Goal: Information Seeking & Learning: Learn about a topic

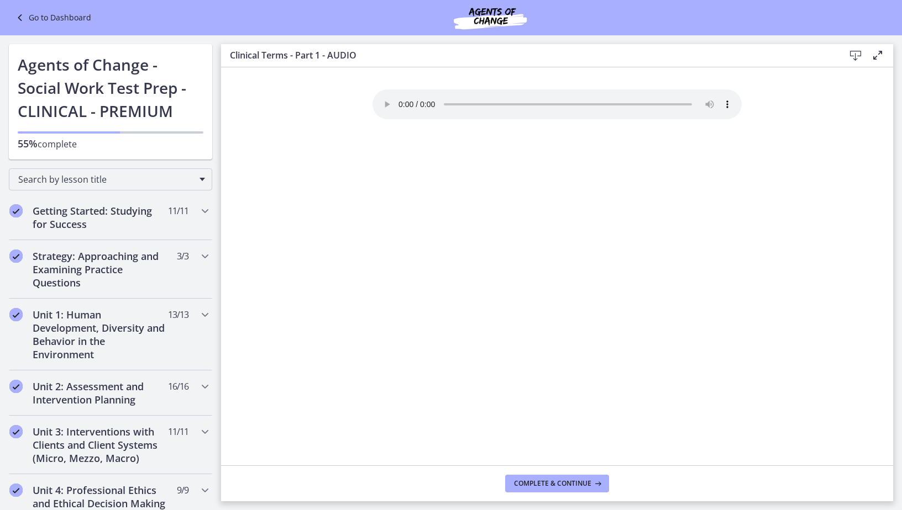
scroll to position [536, 0]
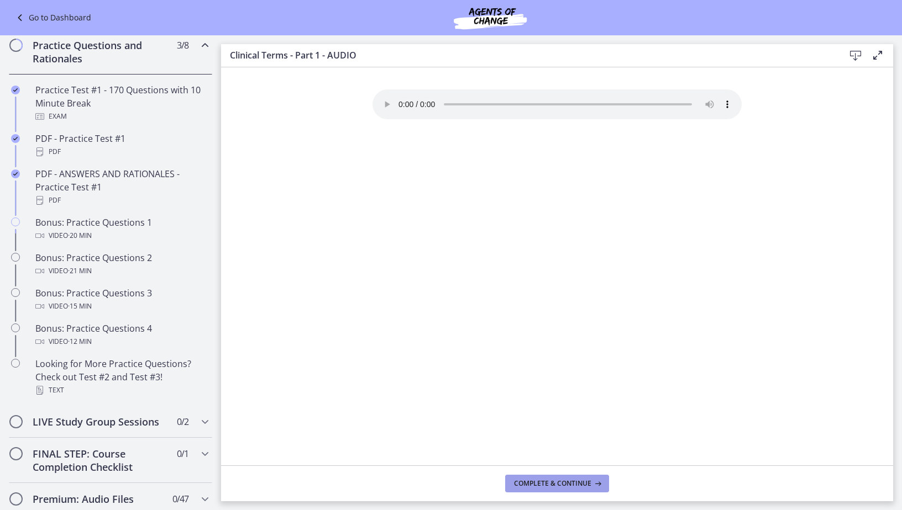
click at [554, 485] on span "Complete & continue" at bounding box center [552, 483] width 77 height 9
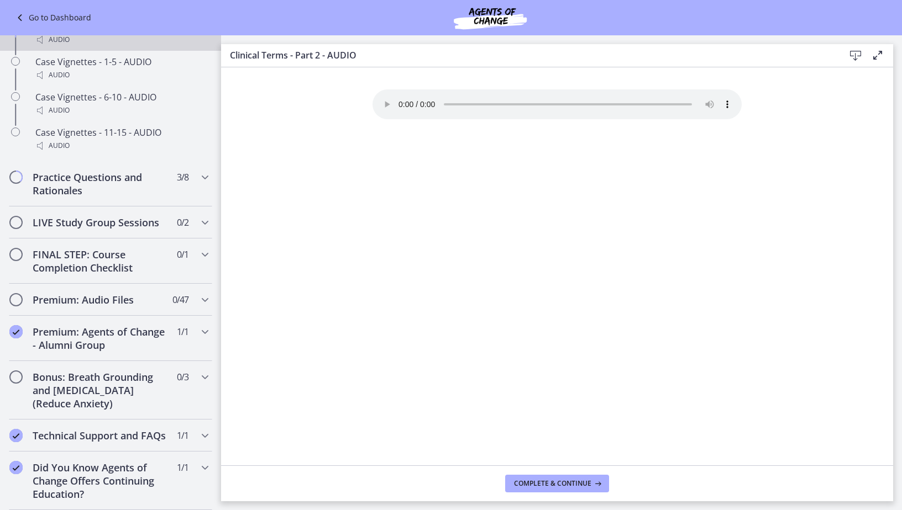
scroll to position [987, 0]
click at [198, 216] on icon "Chapters" at bounding box center [204, 222] width 13 height 13
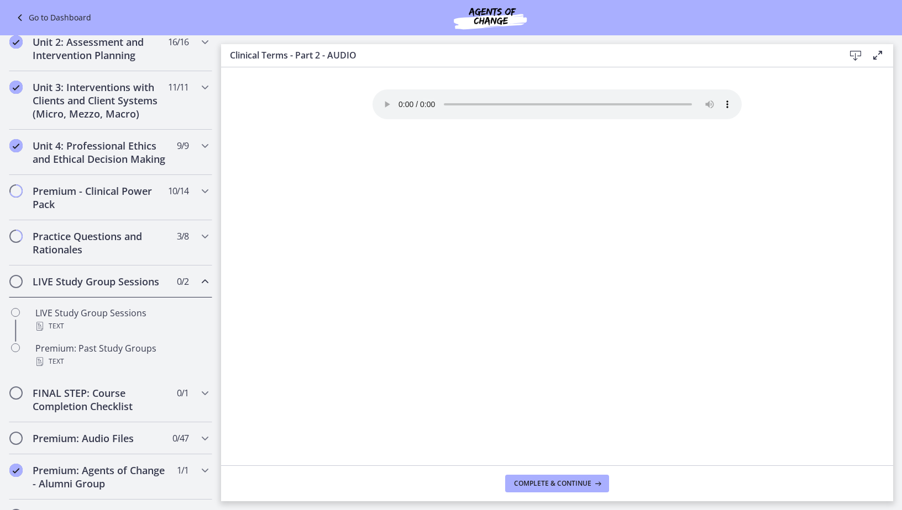
scroll to position [344, 0]
click at [198, 198] on icon "Chapters" at bounding box center [204, 191] width 13 height 13
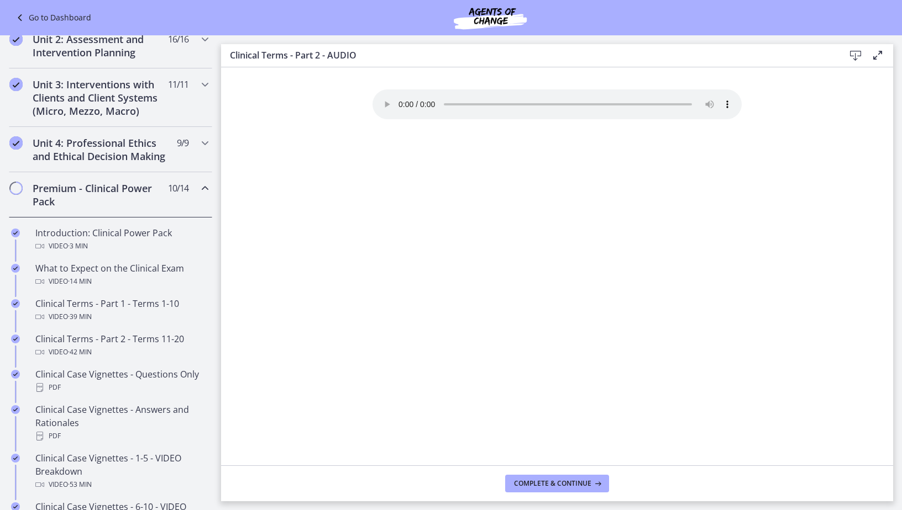
scroll to position [380, 0]
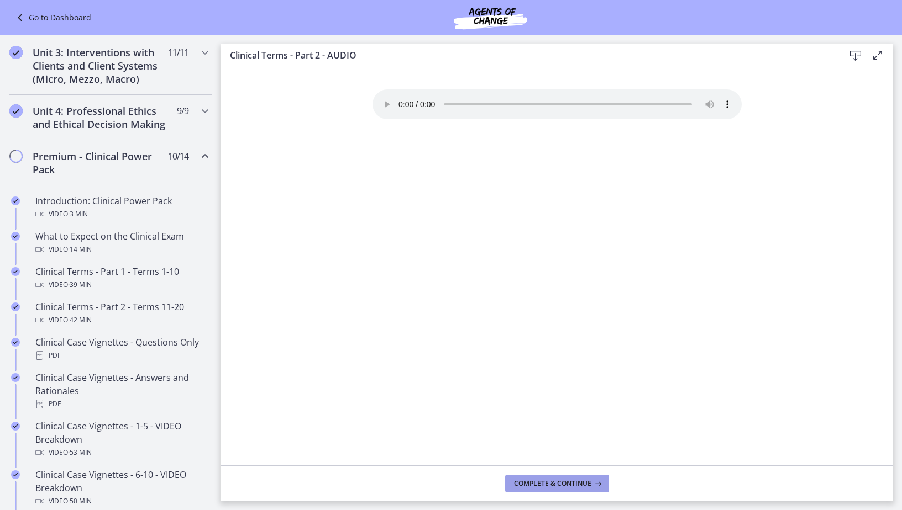
click at [539, 481] on span "Complete & continue" at bounding box center [552, 483] width 77 height 9
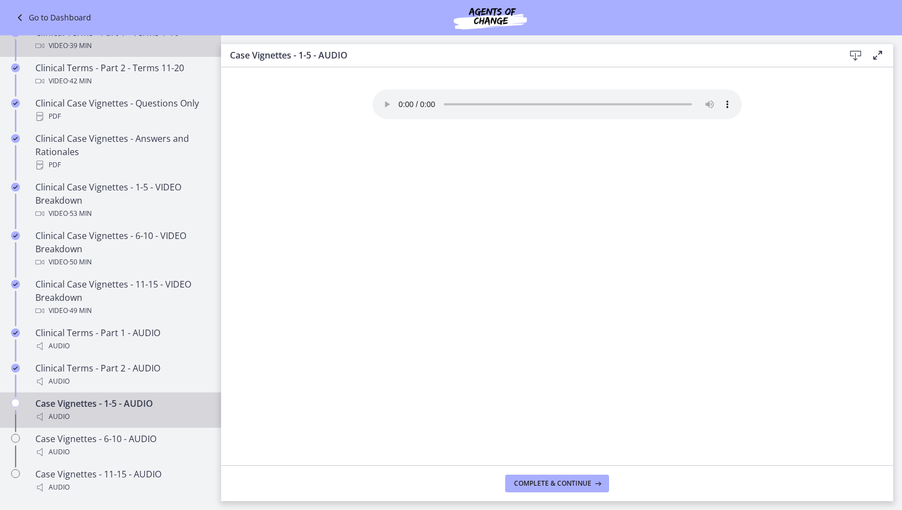
scroll to position [656, 0]
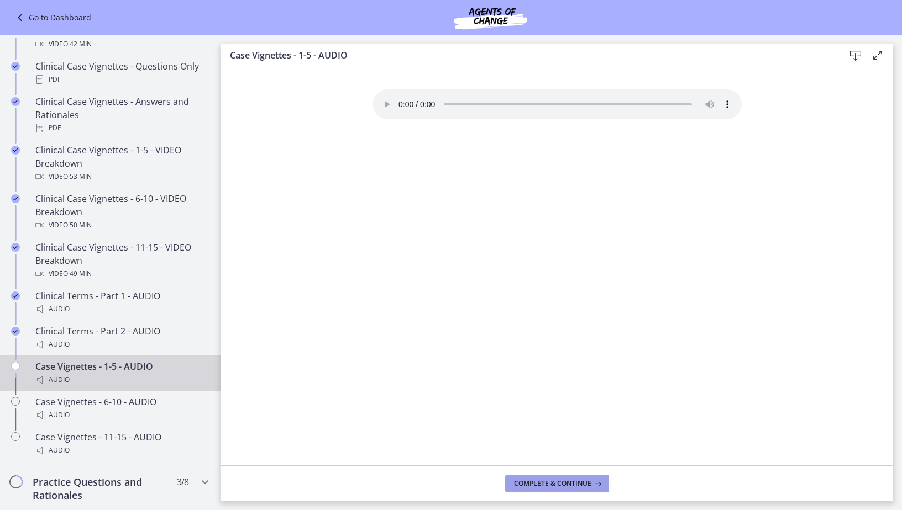
click at [582, 484] on span "Complete & continue" at bounding box center [552, 483] width 77 height 9
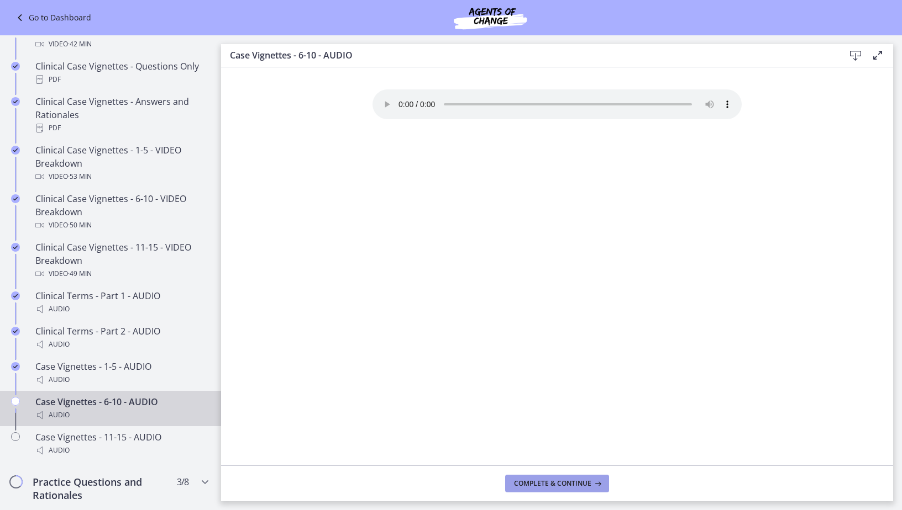
click at [529, 491] on button "Complete & continue" at bounding box center [557, 484] width 104 height 18
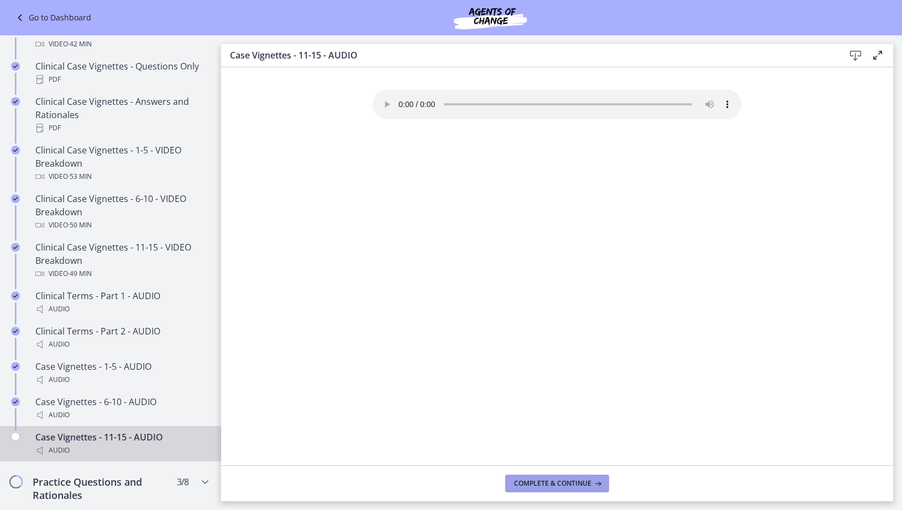
click at [528, 487] on span "Complete & continue" at bounding box center [552, 483] width 77 height 9
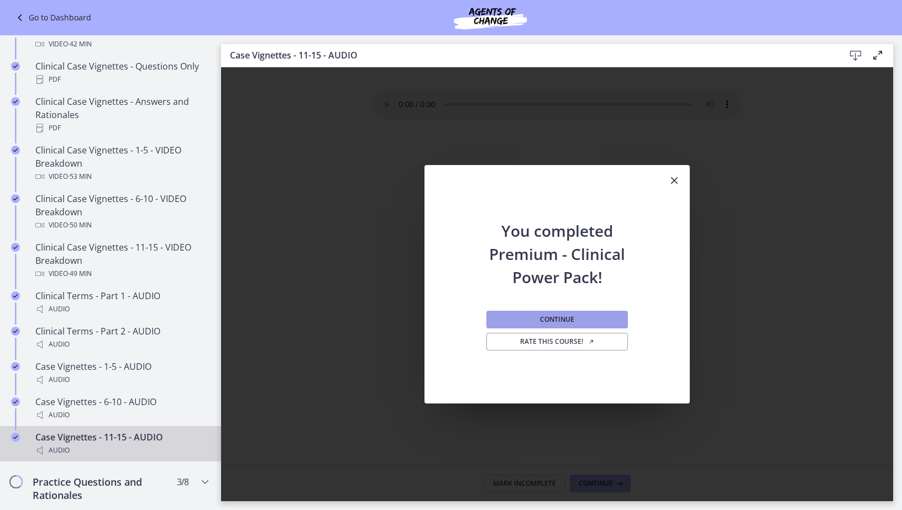
click at [532, 317] on button "Continue" at bounding box center [556, 320] width 141 height 18
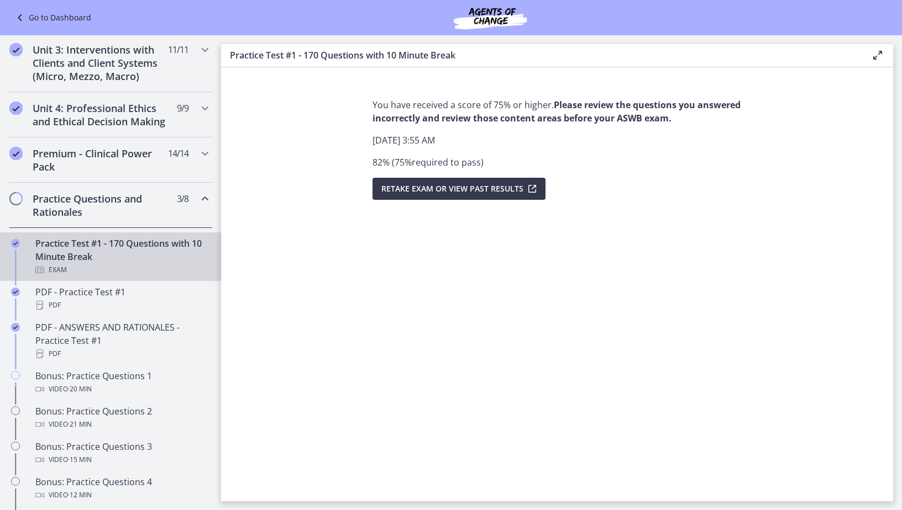
scroll to position [380, 0]
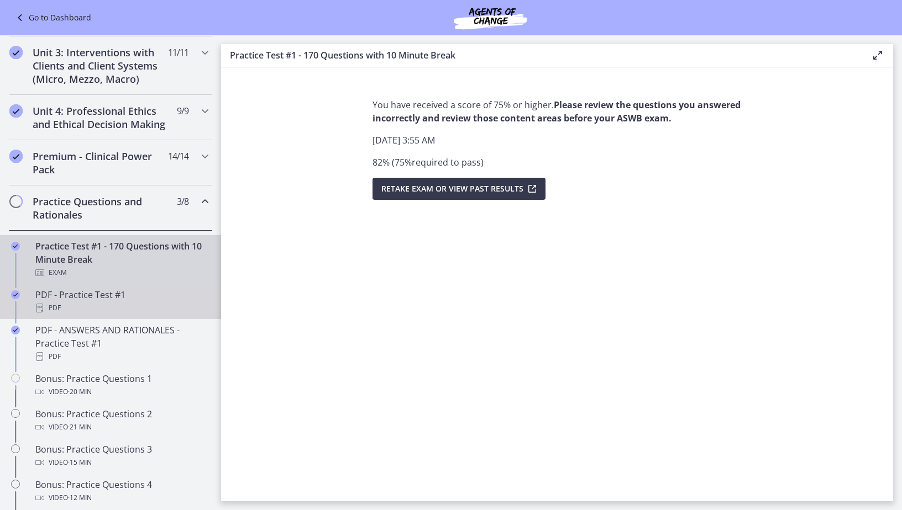
click at [105, 319] on link "PDF - Practice Test #1 PDF" at bounding box center [110, 301] width 221 height 35
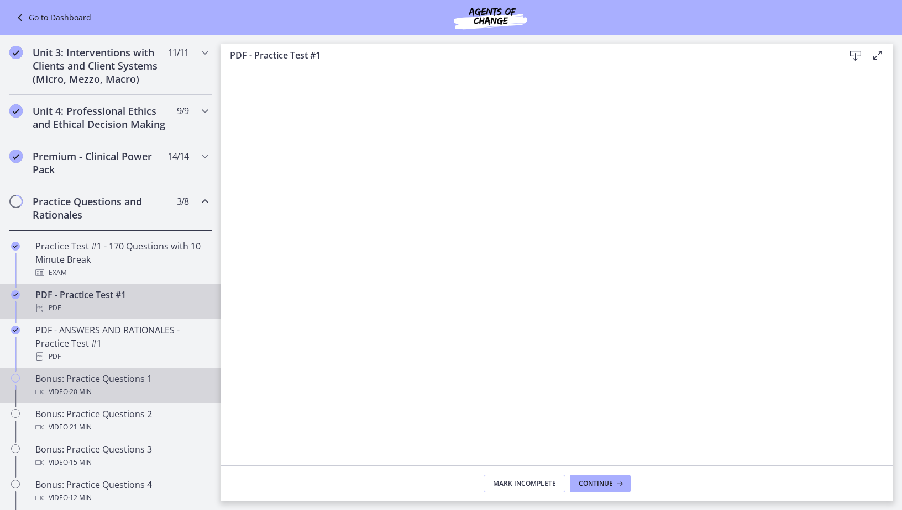
click at [117, 399] on div "Video · 20 min" at bounding box center [121, 392] width 172 height 13
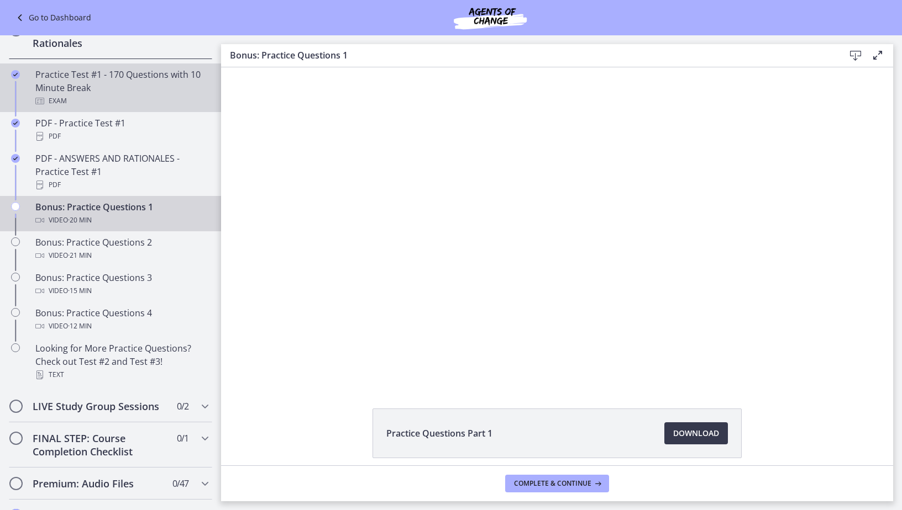
scroll to position [552, 0]
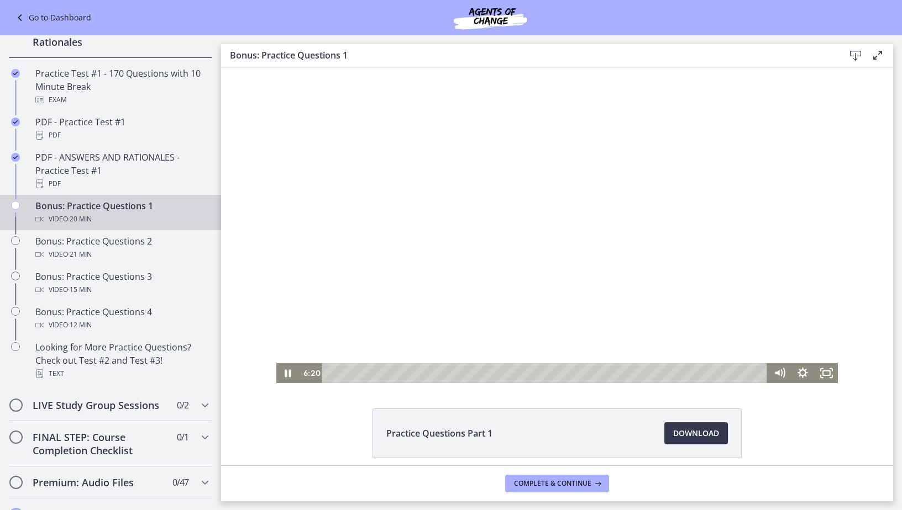
click at [538, 268] on div at bounding box center [557, 225] width 562 height 316
click at [471, 291] on div at bounding box center [557, 225] width 562 height 316
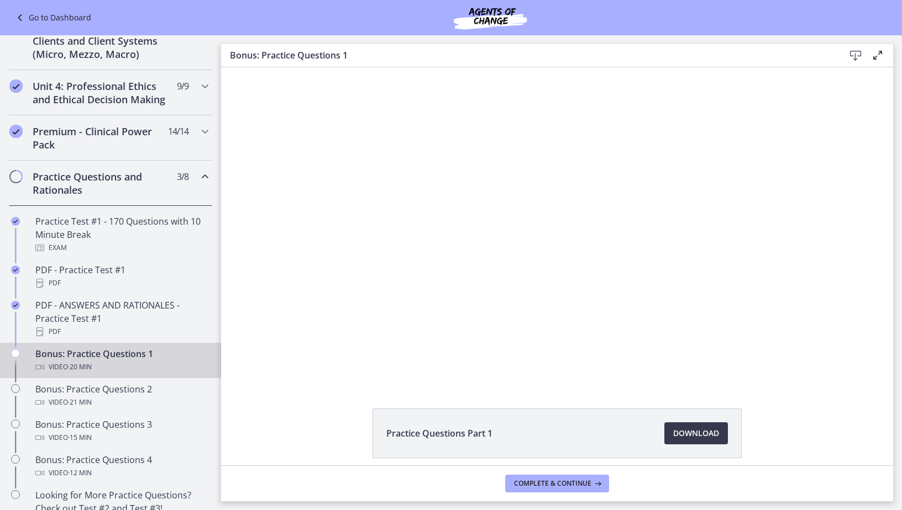
scroll to position [331, 0]
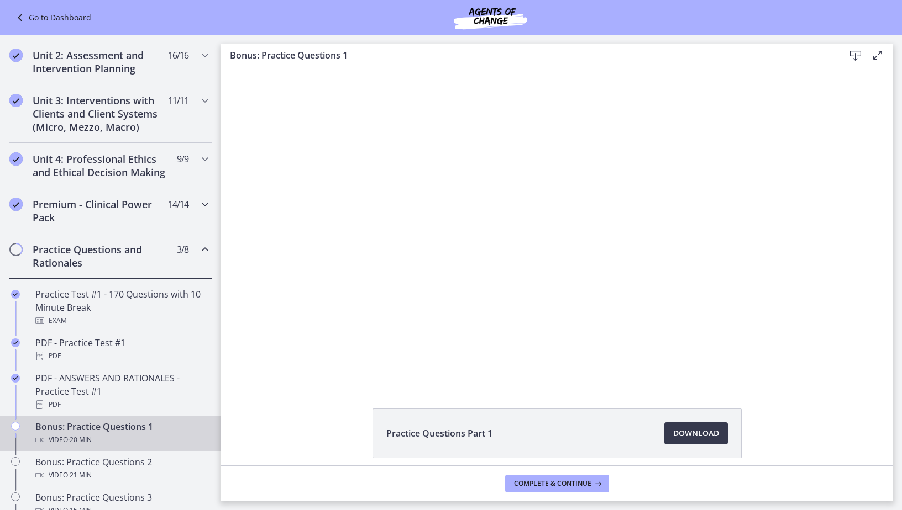
click at [198, 211] on icon "Chapters" at bounding box center [204, 204] width 13 height 13
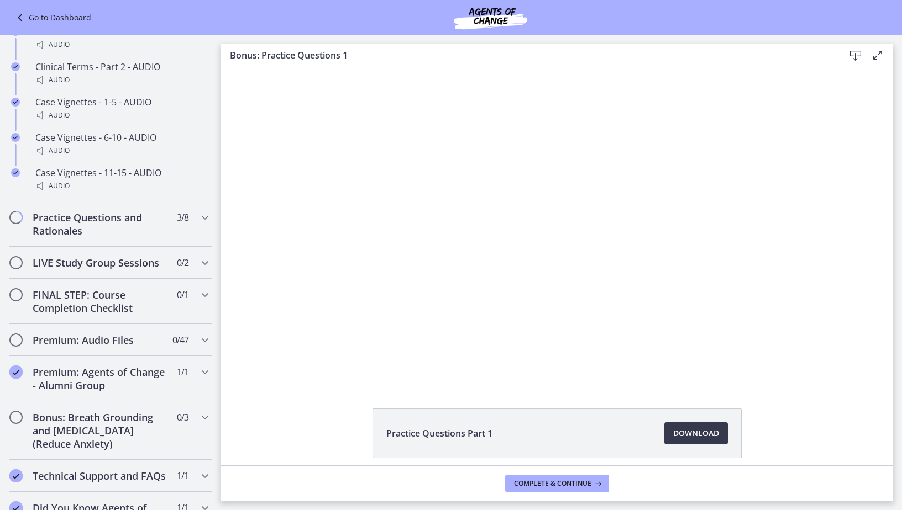
scroll to position [987, 0]
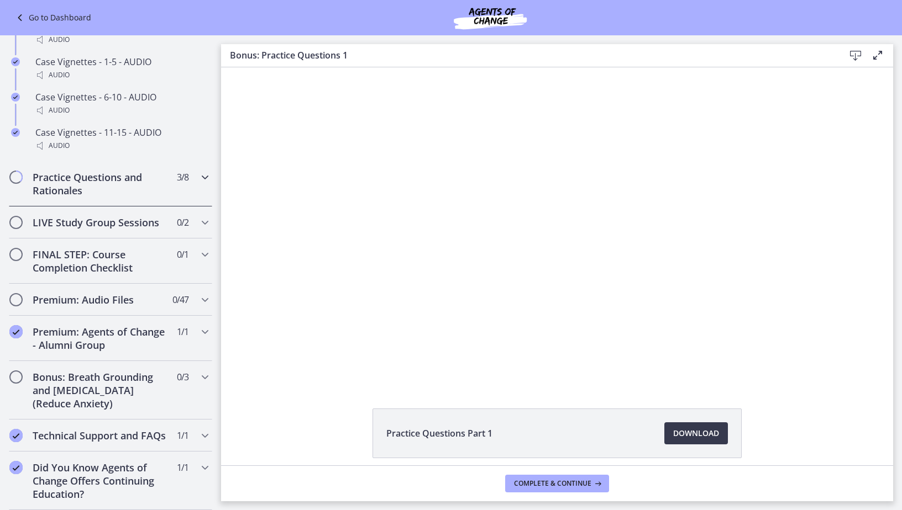
click at [188, 167] on div "Practice Questions and Rationales 3 / 8 Completed" at bounding box center [110, 183] width 203 height 45
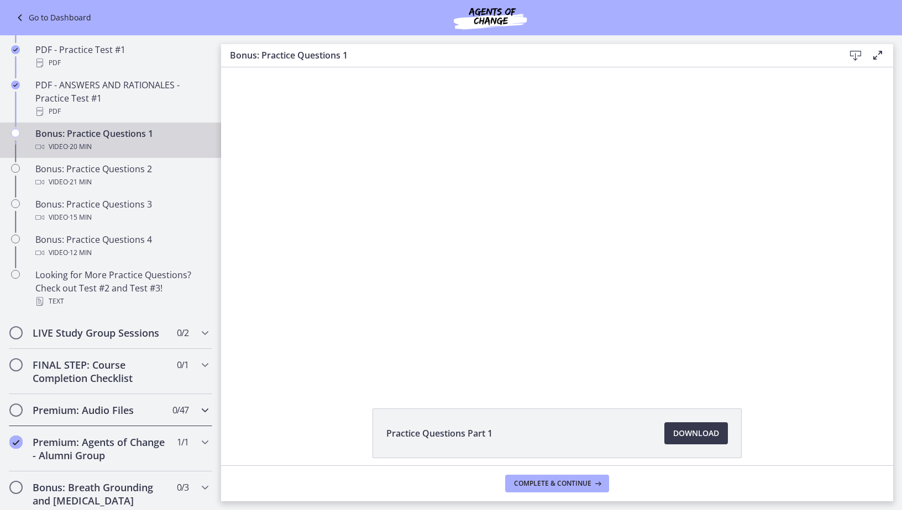
scroll to position [596, 0]
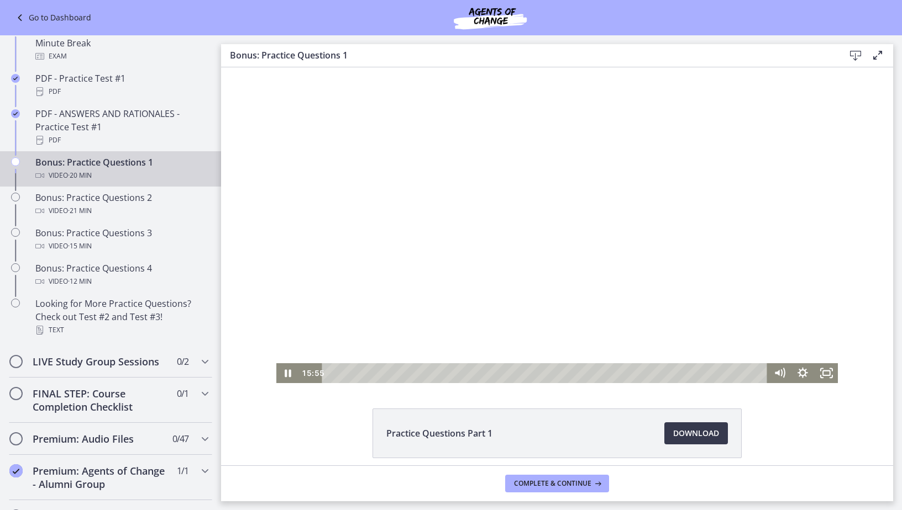
click at [522, 267] on div at bounding box center [557, 225] width 562 height 316
click at [520, 245] on div at bounding box center [557, 225] width 562 height 316
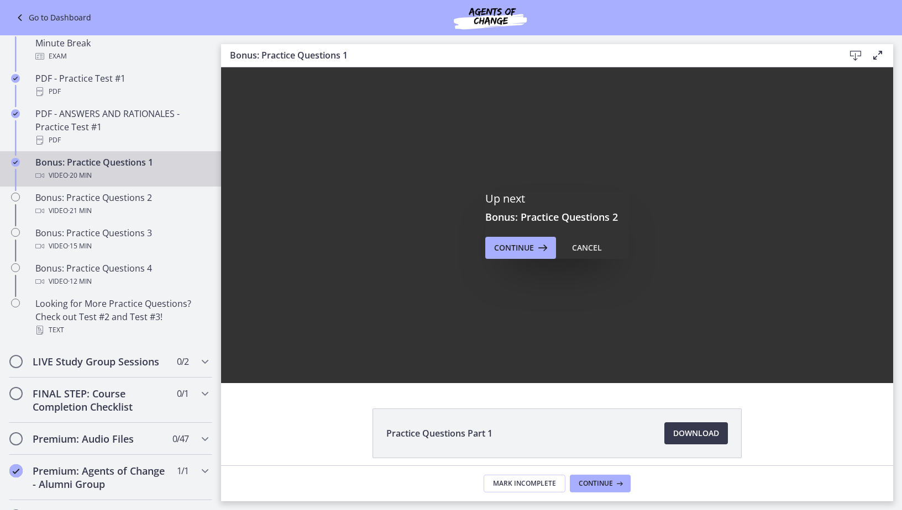
scroll to position [0, 0]
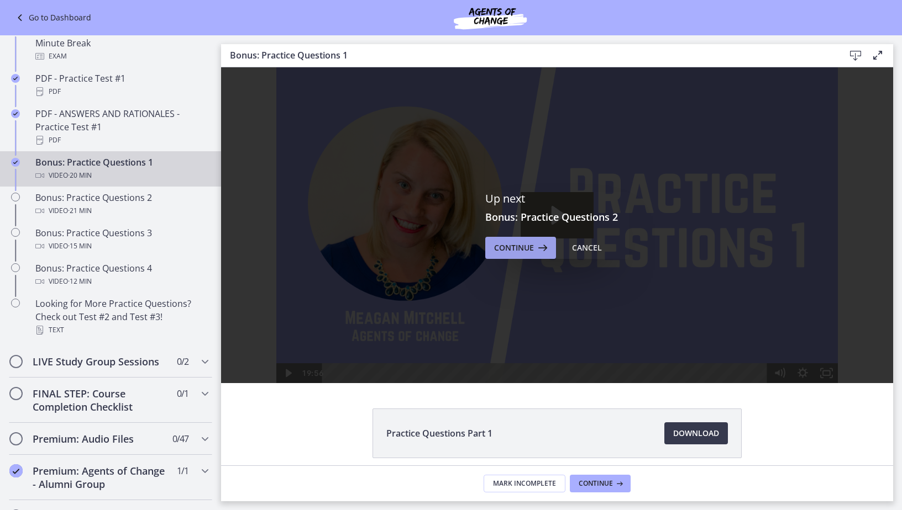
click at [523, 250] on span "Continue" at bounding box center [514, 247] width 40 height 13
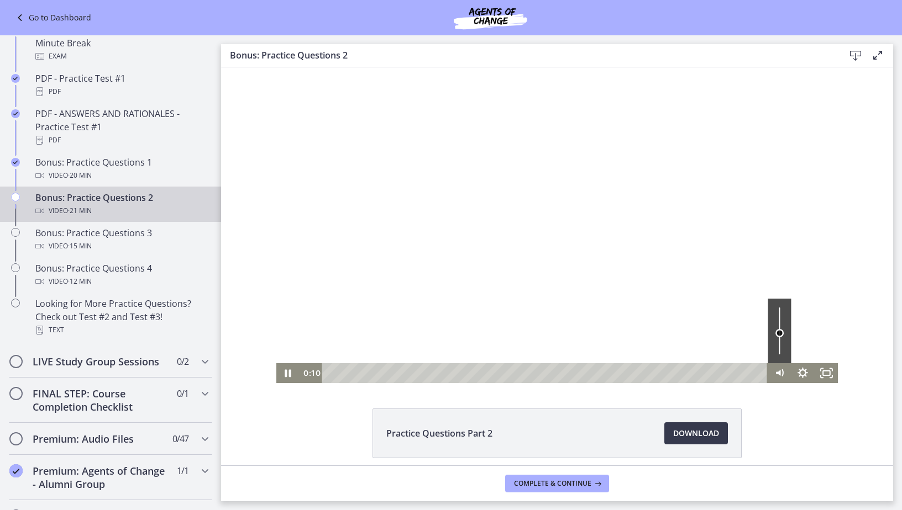
click at [772, 333] on div "Volume" at bounding box center [778, 331] width 23 height 65
click at [773, 340] on div "Volume" at bounding box center [778, 331] width 23 height 65
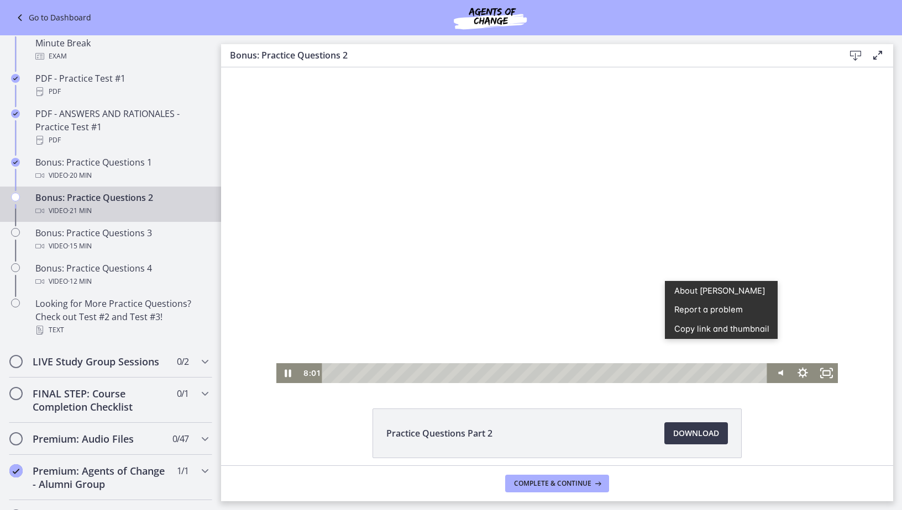
click at [478, 320] on div at bounding box center [557, 225] width 562 height 316
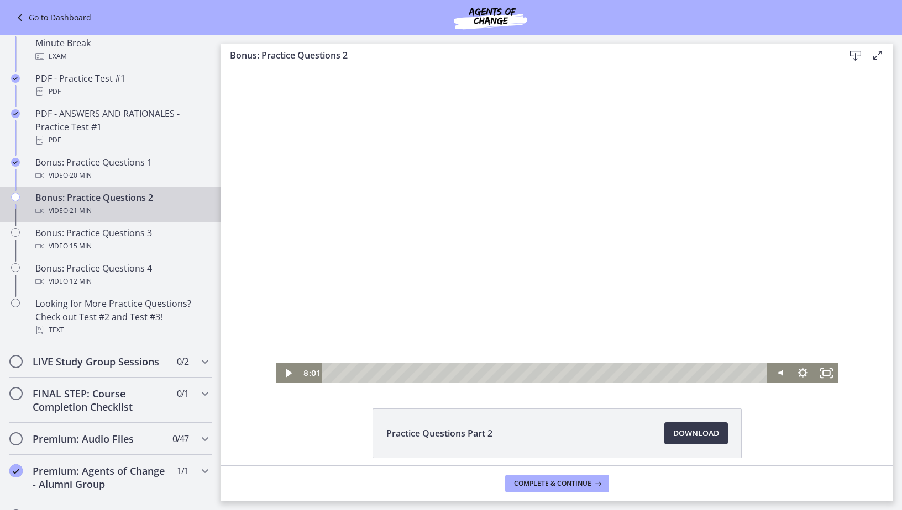
click at [608, 276] on div at bounding box center [557, 225] width 562 height 316
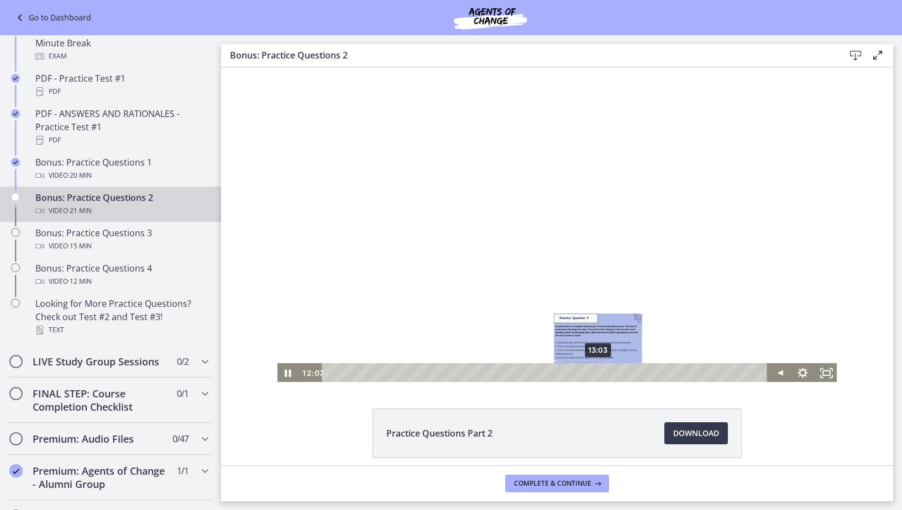
click at [594, 372] on div "13:03" at bounding box center [545, 373] width 431 height 20
click at [611, 373] on div "13:53" at bounding box center [545, 373] width 431 height 20
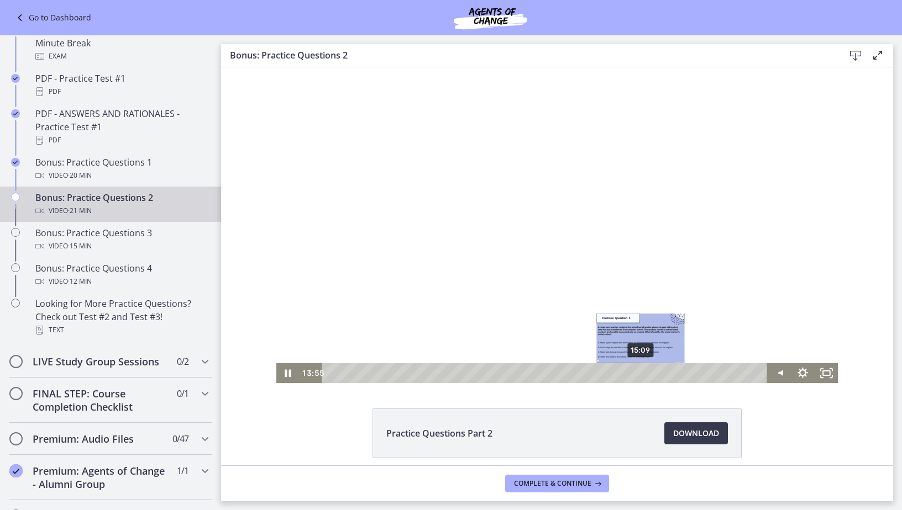
click at [637, 375] on div "15:09" at bounding box center [545, 373] width 431 height 20
click at [525, 301] on div at bounding box center [557, 225] width 562 height 316
click at [523, 296] on div at bounding box center [557, 225] width 562 height 316
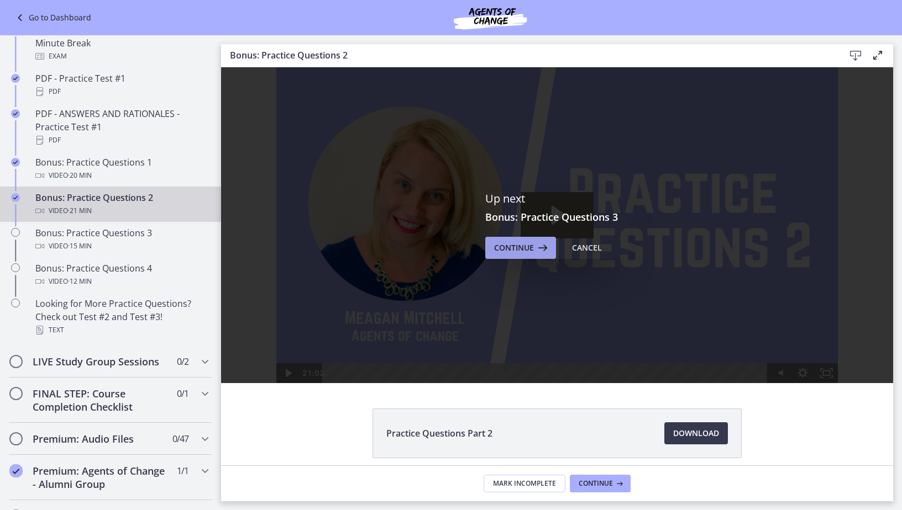
click at [496, 242] on span "Continue" at bounding box center [514, 247] width 40 height 13
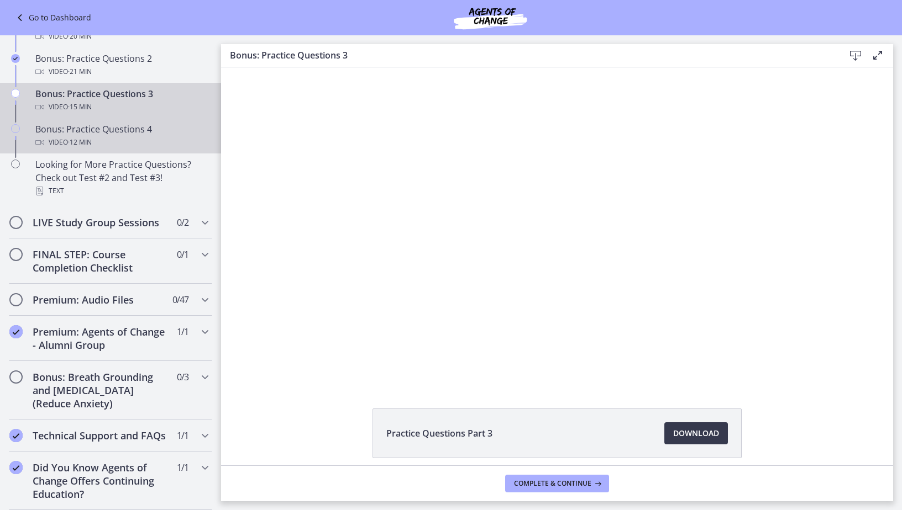
scroll to position [762, 0]
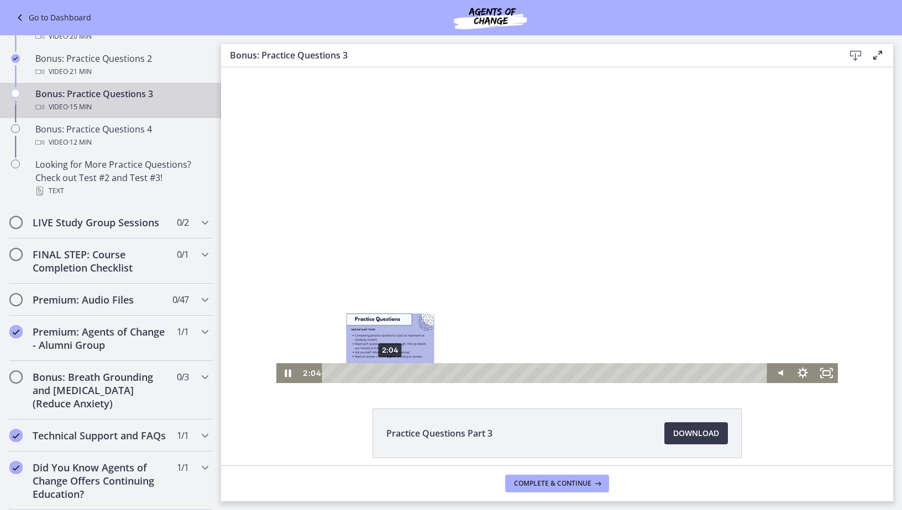
click at [386, 371] on div "2:04" at bounding box center [545, 373] width 431 height 20
click at [408, 371] on div "2:49" at bounding box center [545, 373] width 431 height 20
click at [420, 372] on div "3:15" at bounding box center [545, 373] width 431 height 20
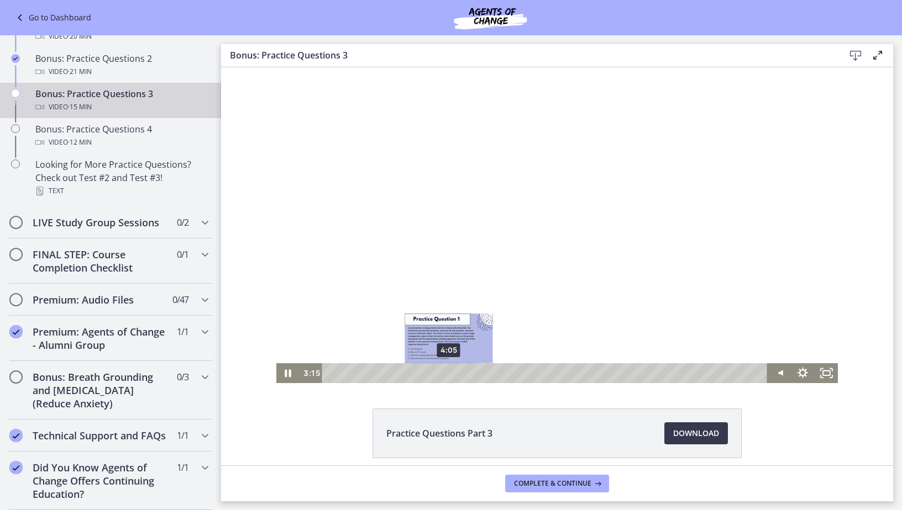
click at [445, 371] on div "4:05" at bounding box center [545, 373] width 431 height 20
click at [472, 371] on div "5:03" at bounding box center [545, 373] width 431 height 20
click at [484, 371] on div "5:28" at bounding box center [545, 373] width 431 height 20
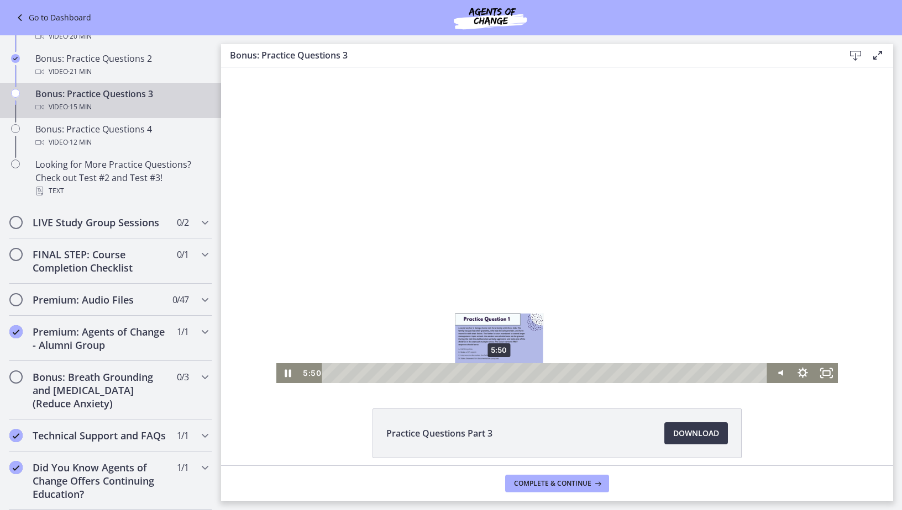
click at [495, 373] on div "5:50" at bounding box center [545, 373] width 431 height 20
click at [509, 372] on div "6:19" at bounding box center [545, 373] width 431 height 20
click at [517, 371] on div "6:35" at bounding box center [545, 373] width 431 height 20
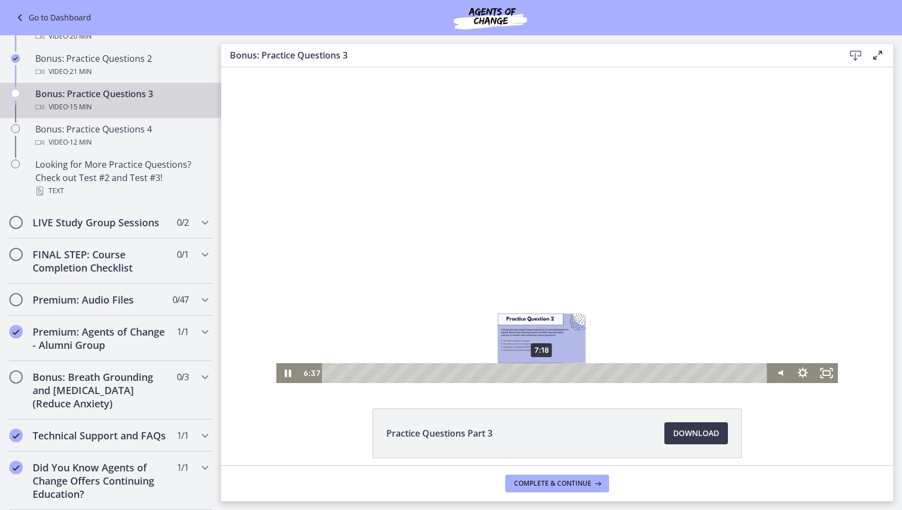
click at [538, 371] on div "7:18" at bounding box center [545, 373] width 431 height 20
click at [516, 284] on div at bounding box center [557, 225] width 562 height 316
click at [556, 371] on div "7:56" at bounding box center [545, 373] width 431 height 20
click at [562, 294] on div at bounding box center [557, 225] width 562 height 316
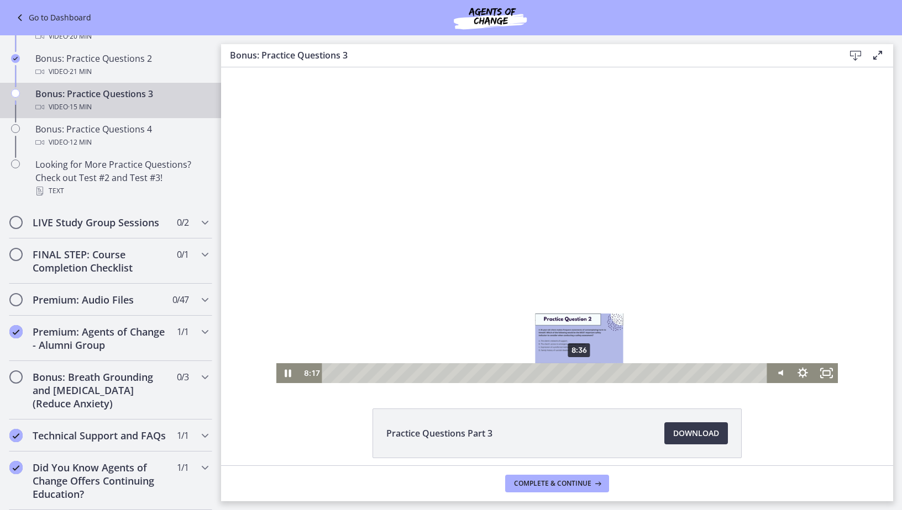
click at [575, 373] on div "8:36" at bounding box center [545, 373] width 431 height 20
click at [593, 372] on div "9:13" at bounding box center [545, 373] width 431 height 20
click at [597, 371] on div "9:21" at bounding box center [545, 373] width 431 height 20
click at [610, 371] on div "9:49" at bounding box center [545, 373] width 431 height 20
click at [574, 281] on div at bounding box center [557, 225] width 562 height 316
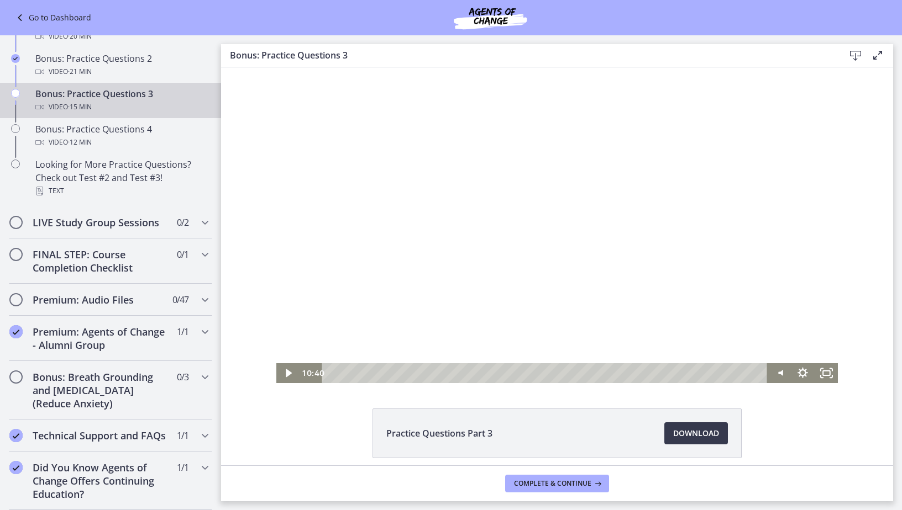
click at [556, 333] on div at bounding box center [557, 225] width 562 height 316
click at [648, 375] on div "11:07" at bounding box center [545, 373] width 431 height 20
click at [674, 372] on div "12:02" at bounding box center [545, 373] width 431 height 20
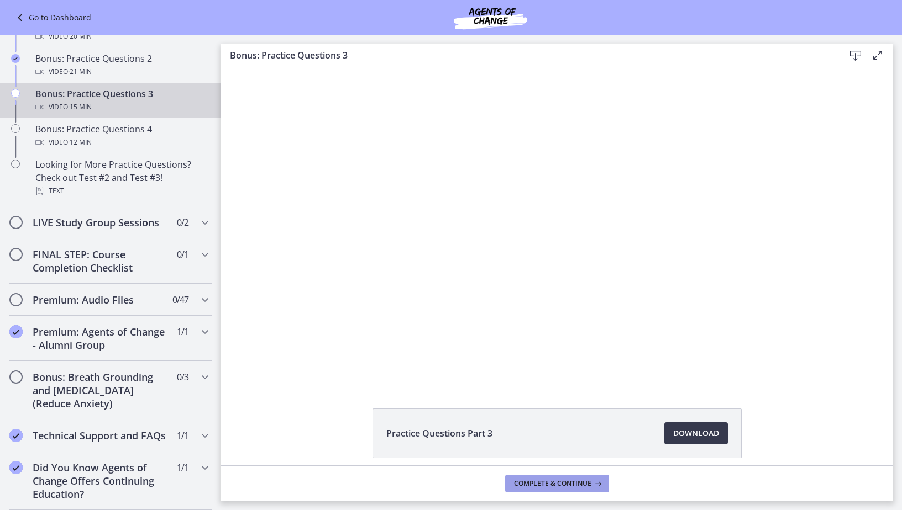
click at [575, 487] on span "Complete & continue" at bounding box center [552, 483] width 77 height 9
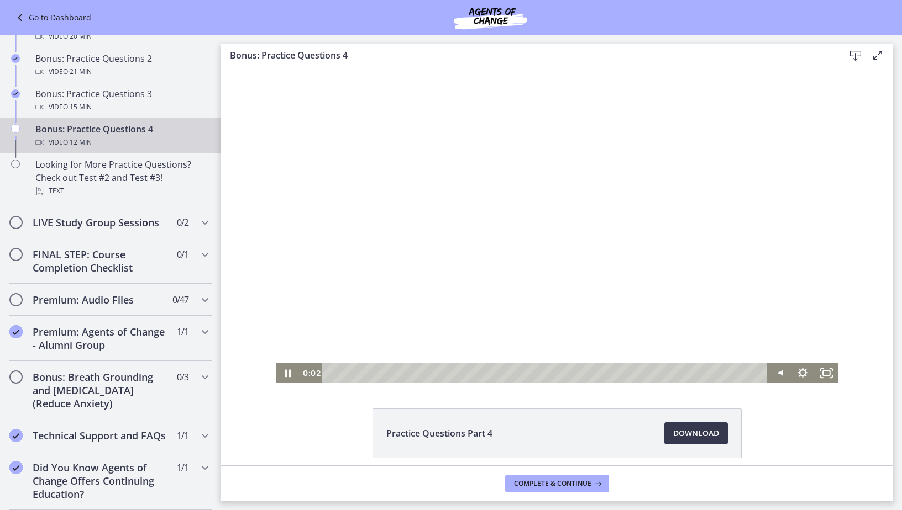
click at [367, 371] on div "Playbar" at bounding box center [545, 373] width 431 height 20
click at [382, 371] on div "1:36" at bounding box center [545, 373] width 431 height 20
click at [403, 373] on div "2:13" at bounding box center [545, 373] width 431 height 20
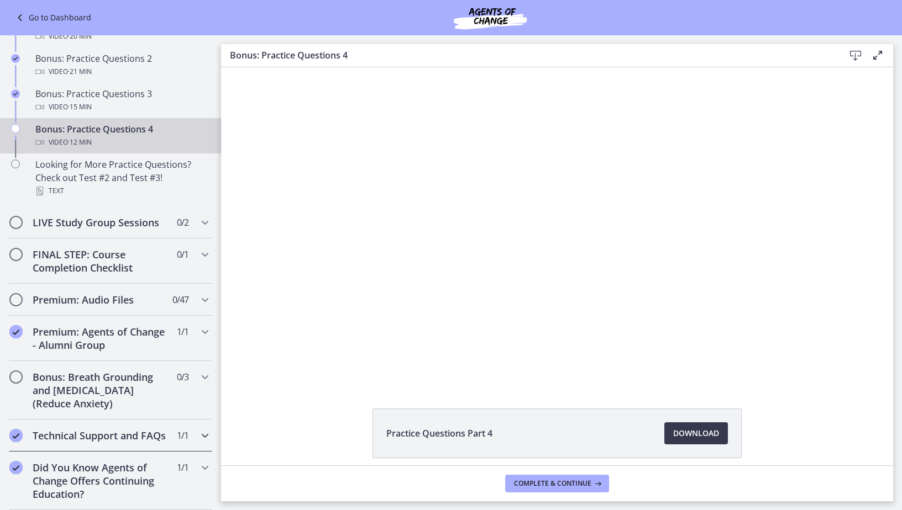
scroll to position [762, 0]
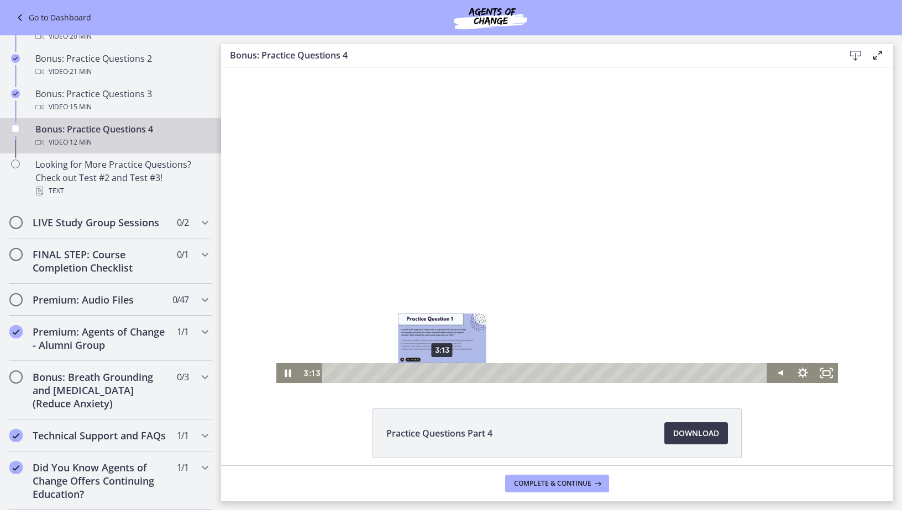
click at [438, 372] on div "3:13" at bounding box center [545, 373] width 431 height 20
click at [462, 371] on div "3:55" at bounding box center [545, 373] width 431 height 20
click at [468, 371] on div "4:05" at bounding box center [545, 373] width 431 height 20
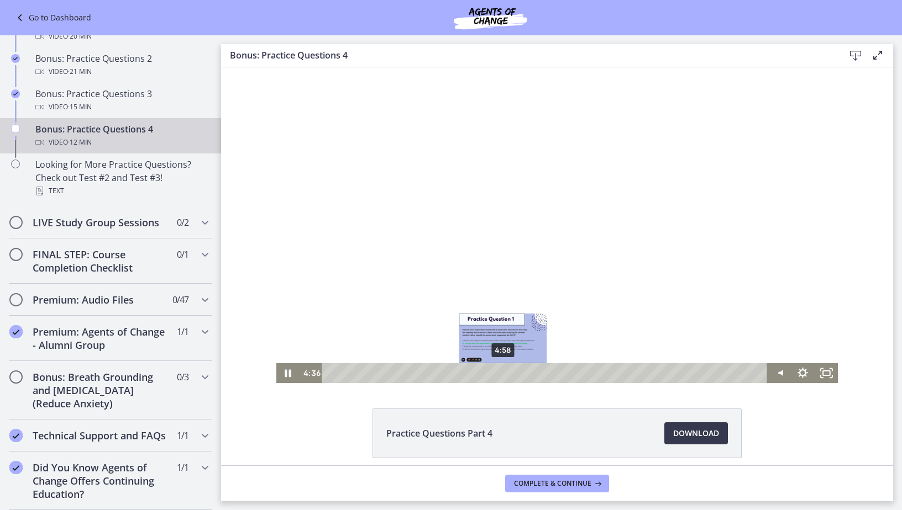
click at [499, 376] on div "4:58" at bounding box center [545, 373] width 431 height 20
click at [521, 375] on div "5:37" at bounding box center [545, 373] width 431 height 20
click at [528, 372] on div "5:49" at bounding box center [545, 373] width 431 height 20
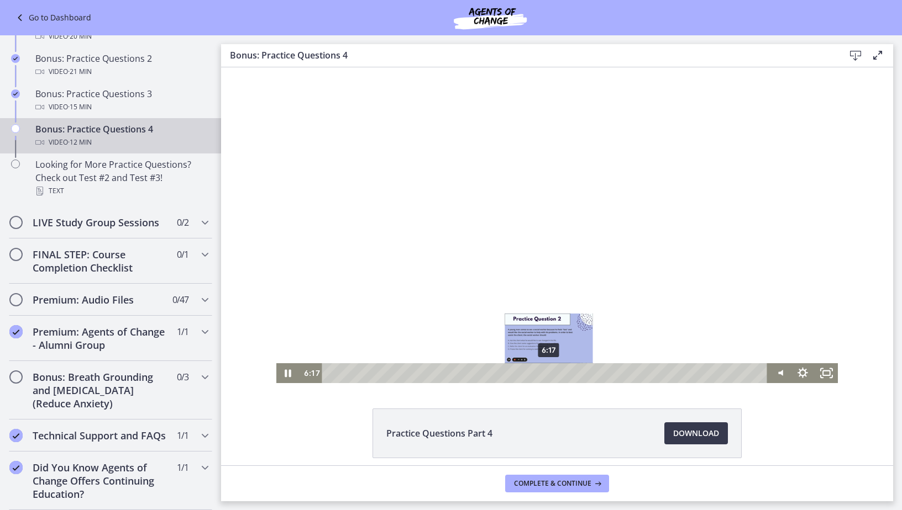
click at [545, 372] on div "6:17" at bounding box center [545, 373] width 431 height 20
click at [577, 371] on div "7:12" at bounding box center [545, 373] width 431 height 20
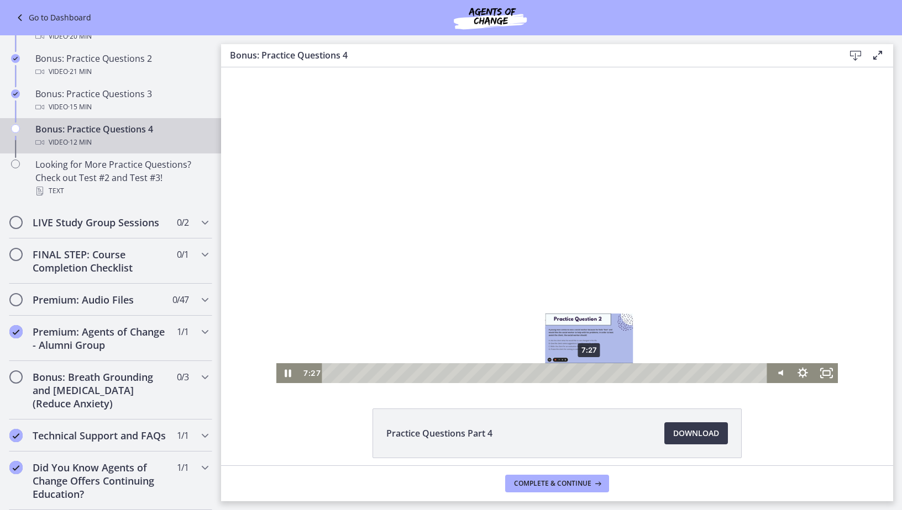
click at [585, 370] on div "7:27" at bounding box center [545, 373] width 431 height 20
click at [594, 373] on div "7:42" at bounding box center [545, 373] width 431 height 20
click at [605, 371] on div "8:02" at bounding box center [545, 373] width 431 height 20
click at [613, 371] on div "8:16" at bounding box center [545, 373] width 431 height 20
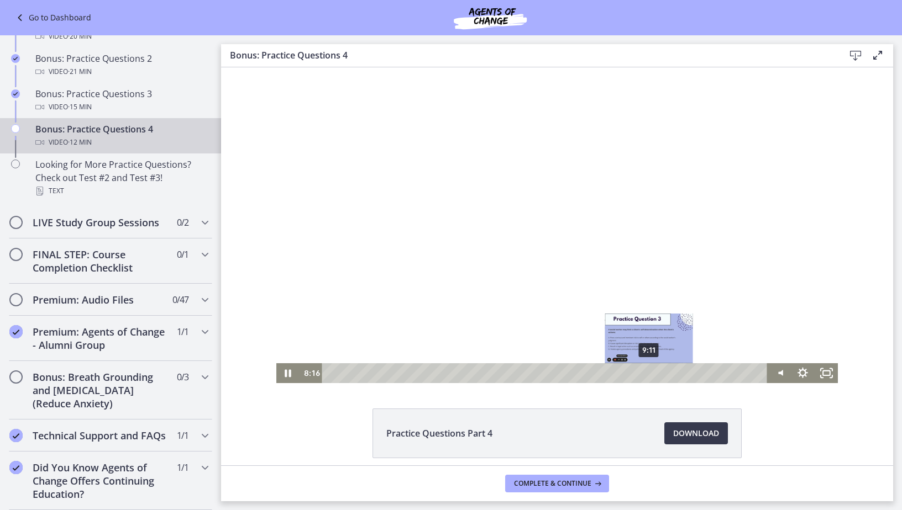
click at [645, 371] on div "9:11" at bounding box center [545, 373] width 431 height 20
click at [674, 372] on div "10:01" at bounding box center [545, 373] width 431 height 20
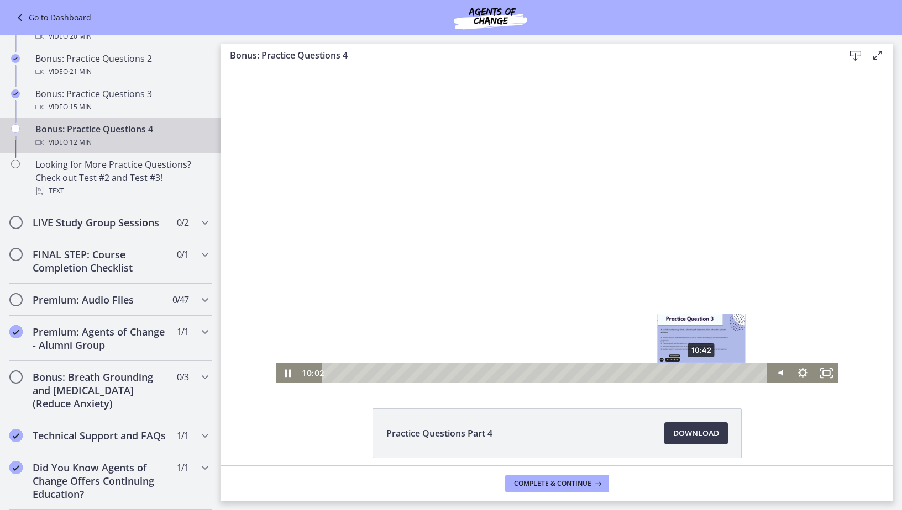
click at [698, 374] on div "10:42" at bounding box center [545, 373] width 431 height 20
click at [707, 373] on div "10:58" at bounding box center [545, 373] width 431 height 20
click at [720, 372] on div "11:20" at bounding box center [545, 373] width 431 height 20
click at [731, 372] on div "11:40" at bounding box center [545, 373] width 431 height 20
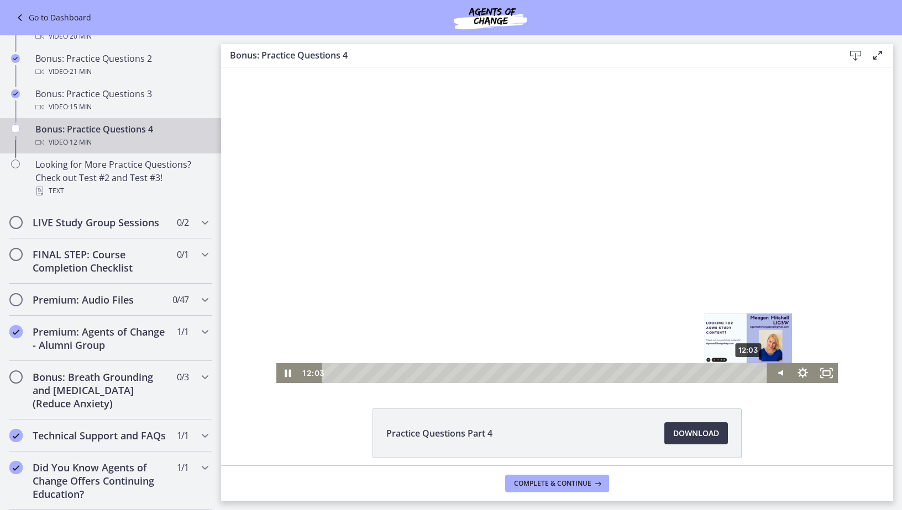
click at [745, 372] on div "12:03" at bounding box center [545, 373] width 431 height 20
click at [751, 372] on div "12:13" at bounding box center [545, 373] width 431 height 20
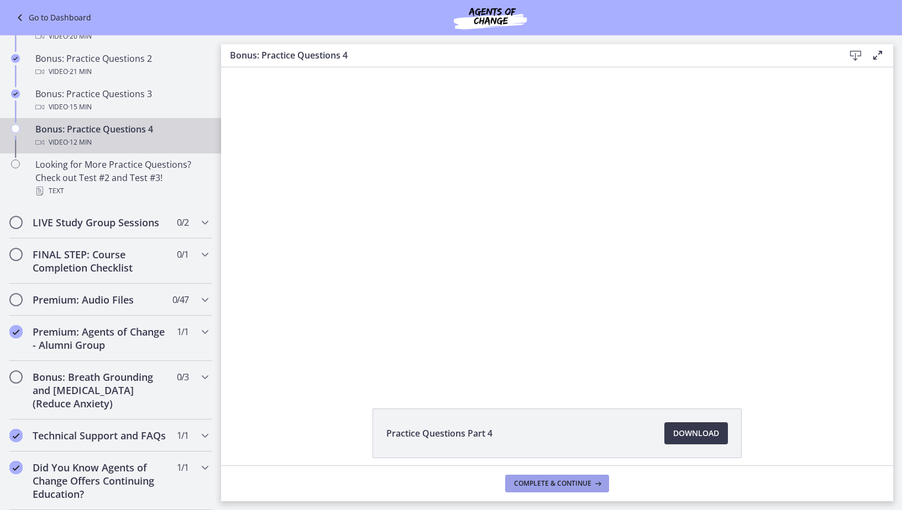
click at [589, 481] on span "Complete & continue" at bounding box center [552, 483] width 77 height 9
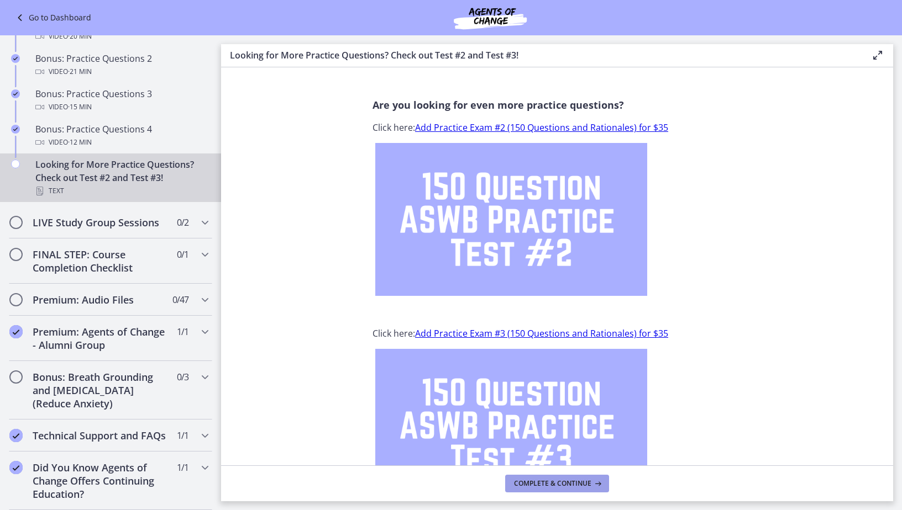
click at [572, 475] on button "Complete & continue" at bounding box center [557, 484] width 104 height 18
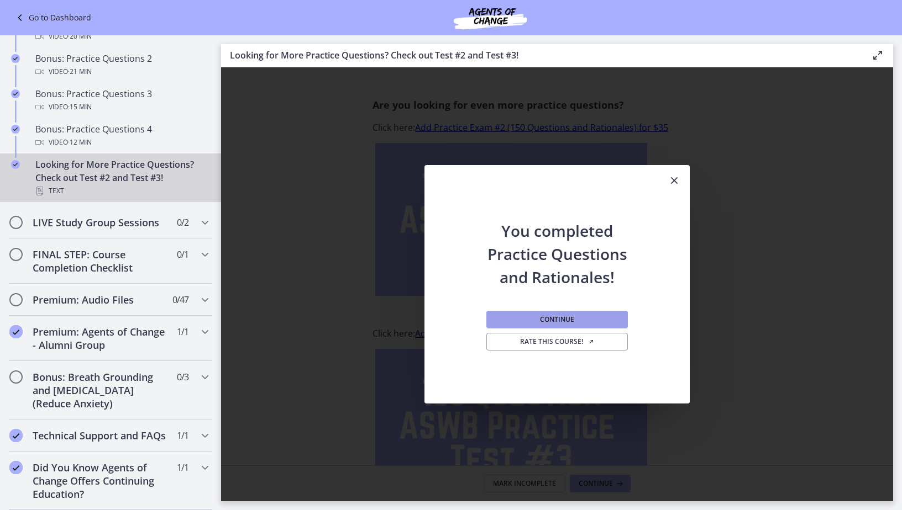
click at [552, 315] on span "Continue" at bounding box center [557, 319] width 34 height 9
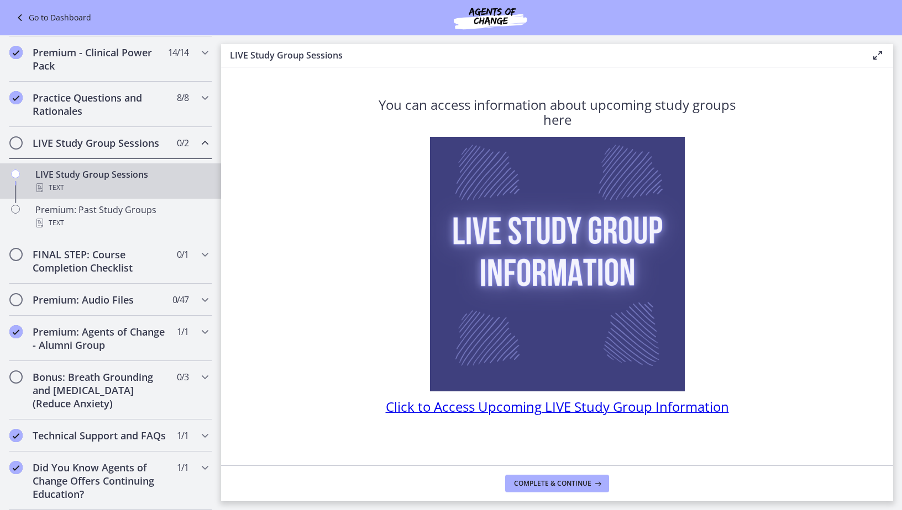
scroll to position [510, 0]
click at [540, 478] on button "Complete & continue" at bounding box center [557, 484] width 104 height 18
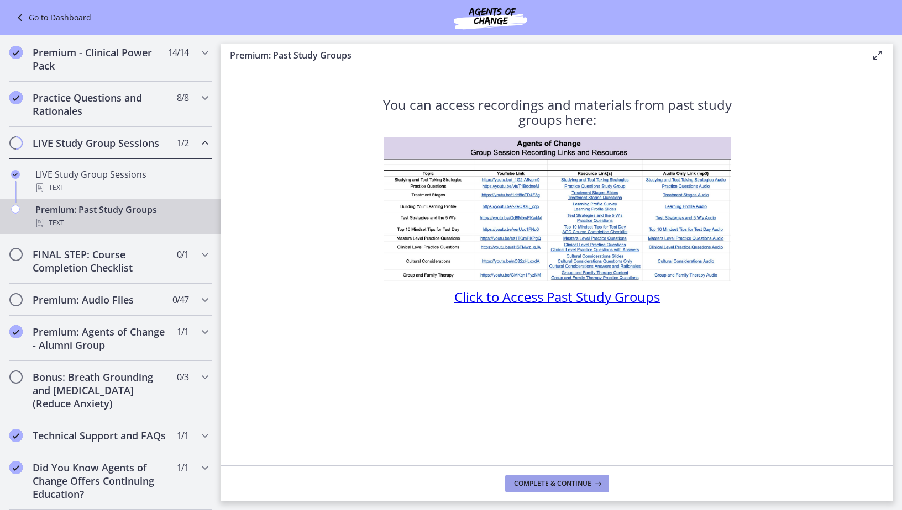
click at [582, 487] on span "Complete & continue" at bounding box center [552, 483] width 77 height 9
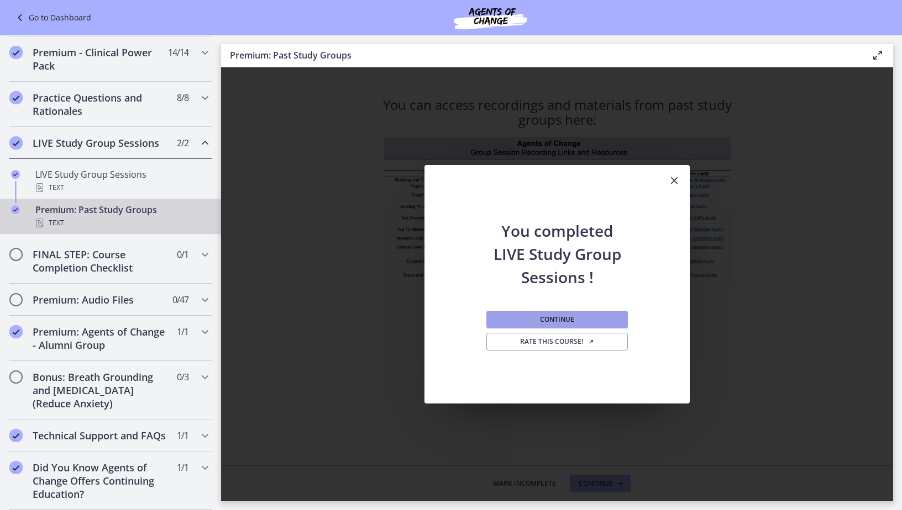
click at [575, 317] on button "Continue" at bounding box center [556, 320] width 141 height 18
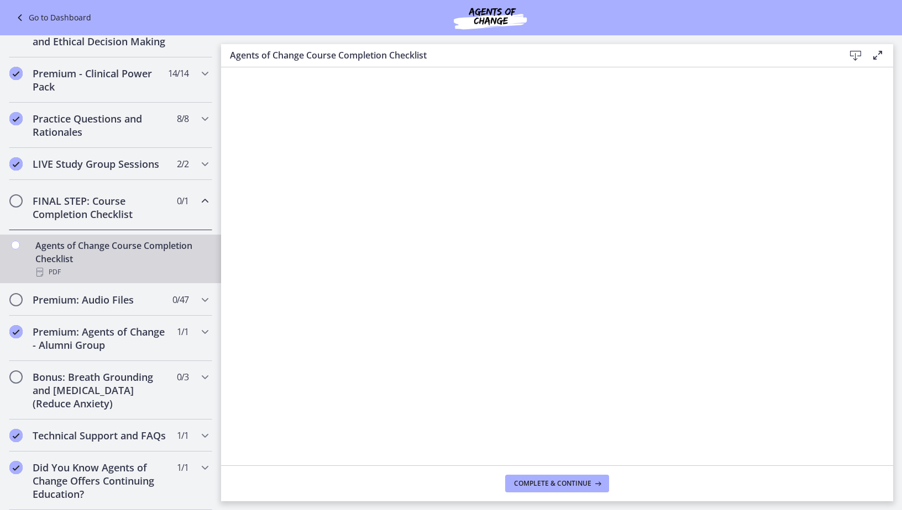
scroll to position [488, 0]
